Goal: Navigation & Orientation: Go to known website

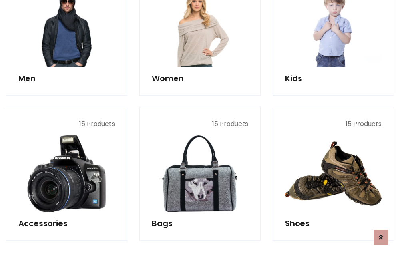
scroll to position [268, 0]
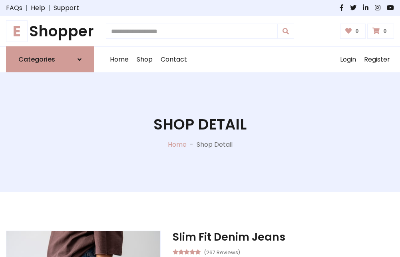
click at [50, 31] on h1 "E Shopper" at bounding box center [50, 31] width 88 height 18
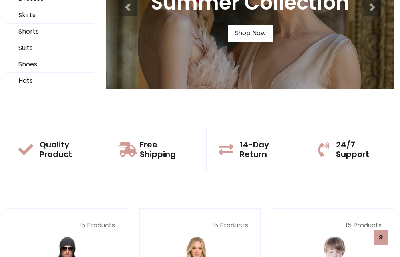
scroll to position [77, 0]
